Goal: Task Accomplishment & Management: Use online tool/utility

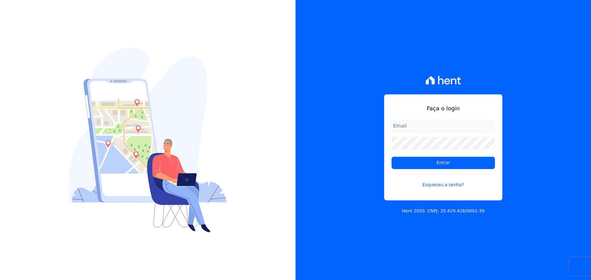
click at [434, 126] on input "email" at bounding box center [442, 126] width 103 height 12
type input "[PERSON_NAME][EMAIL_ADDRESS][DOMAIN_NAME]"
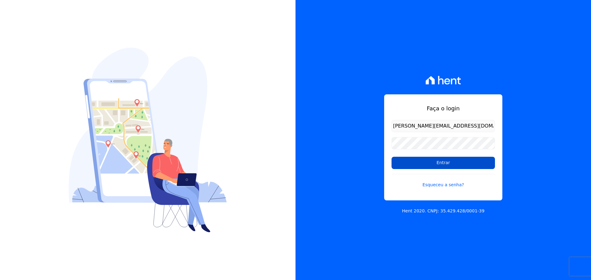
click at [432, 162] on input "Entrar" at bounding box center [442, 163] width 103 height 12
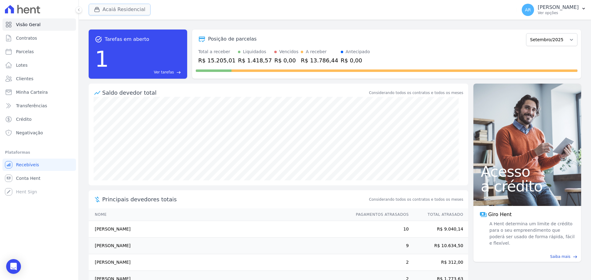
click at [120, 6] on button "Acaiá Residencial" at bounding box center [120, 10] width 62 height 12
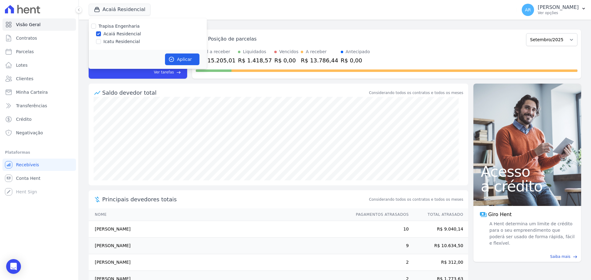
click at [111, 42] on label "Icatu Residencial" at bounding box center [121, 41] width 37 height 6
click at [101, 42] on input "Icatu Residencial" at bounding box center [98, 41] width 5 height 5
checkbox input "true"
click at [190, 56] on button "Aplicar" at bounding box center [182, 60] width 34 height 12
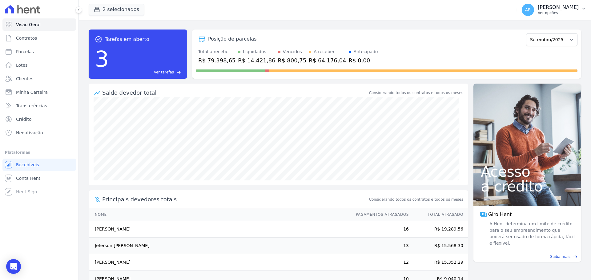
click at [562, 10] on p "Ver opções" at bounding box center [558, 12] width 41 height 5
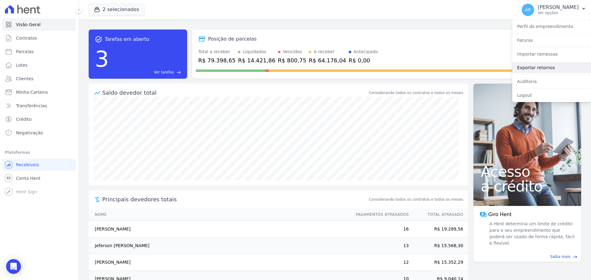
click at [544, 69] on link "Exportar retornos" at bounding box center [551, 67] width 79 height 11
